Goal: Task Accomplishment & Management: Use online tool/utility

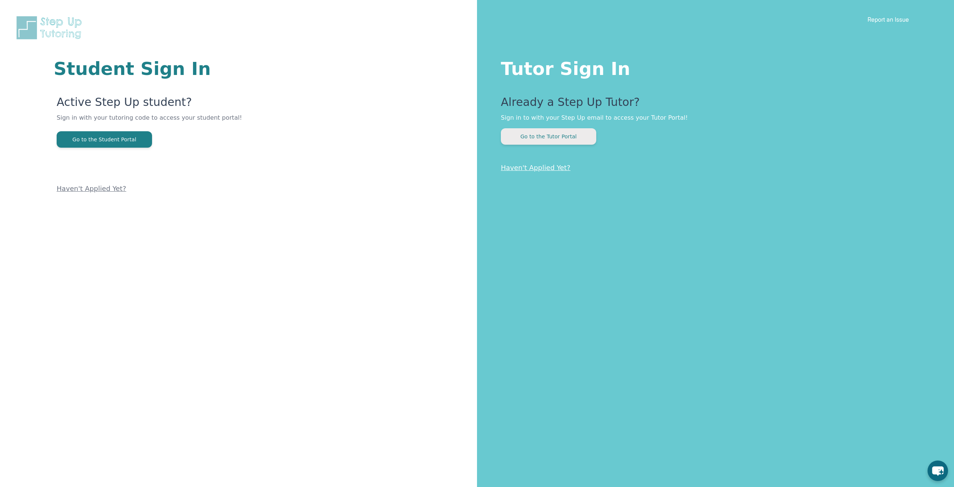
click at [580, 138] on button "Go to the Tutor Portal" at bounding box center [548, 136] width 95 height 16
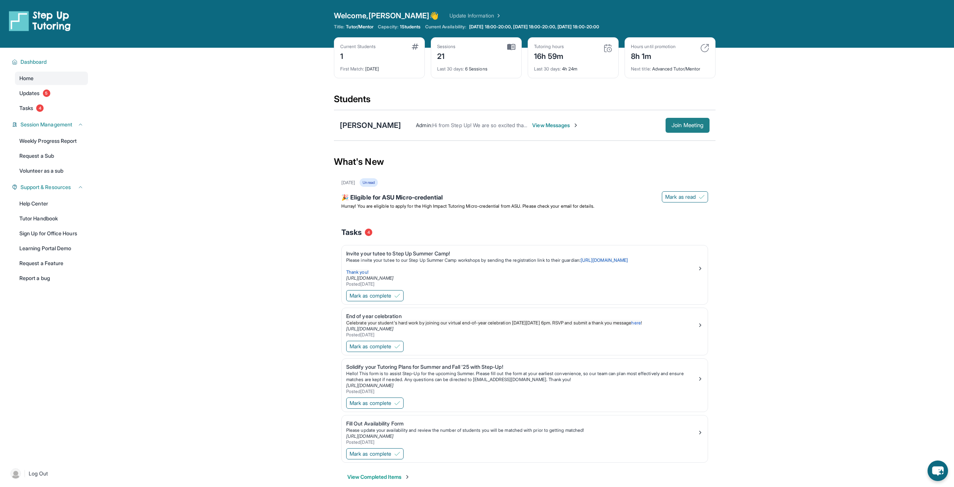
click at [690, 121] on button "Join Meeting" at bounding box center [688, 125] width 44 height 15
